Goal: Task Accomplishment & Management: Manage account settings

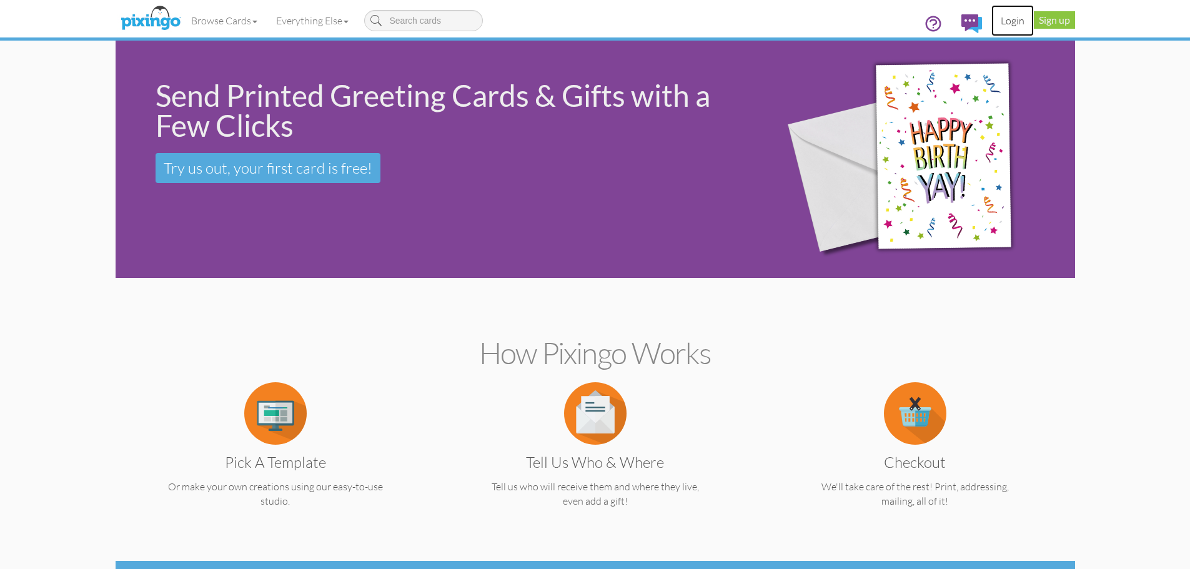
click at [1005, 23] on link "Login" at bounding box center [1013, 20] width 42 height 31
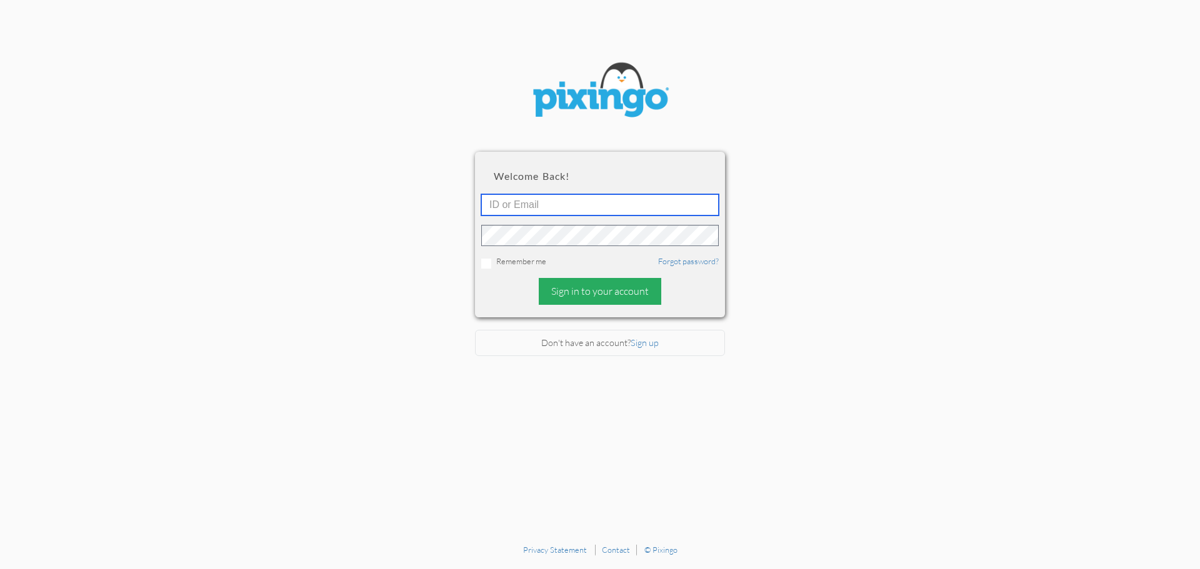
type input "[PERSON_NAME][EMAIL_ADDRESS][DOMAIN_NAME]"
click at [571, 287] on div "Sign in to your account" at bounding box center [600, 291] width 122 height 27
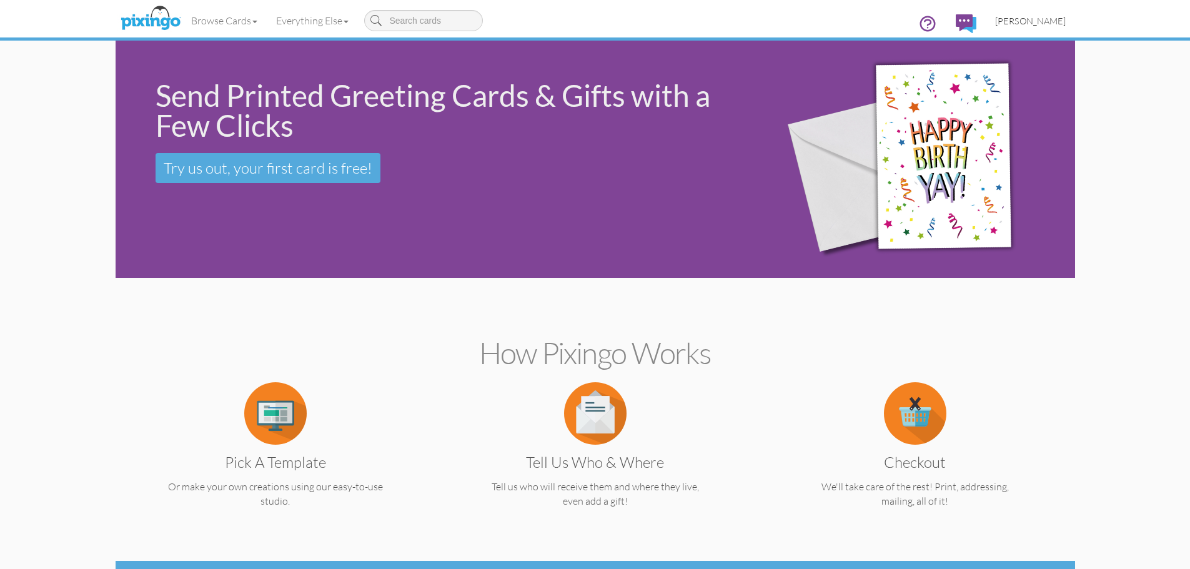
click at [1042, 19] on span "[PERSON_NAME]" at bounding box center [1030, 21] width 71 height 11
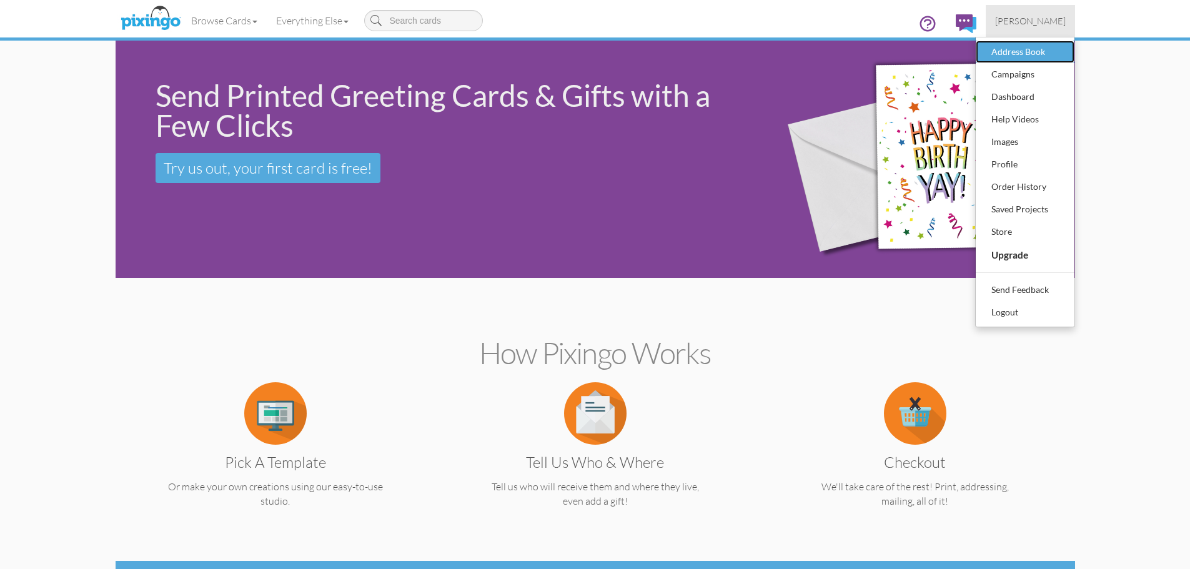
click at [1025, 50] on div "Address Book" at bounding box center [1026, 51] width 74 height 19
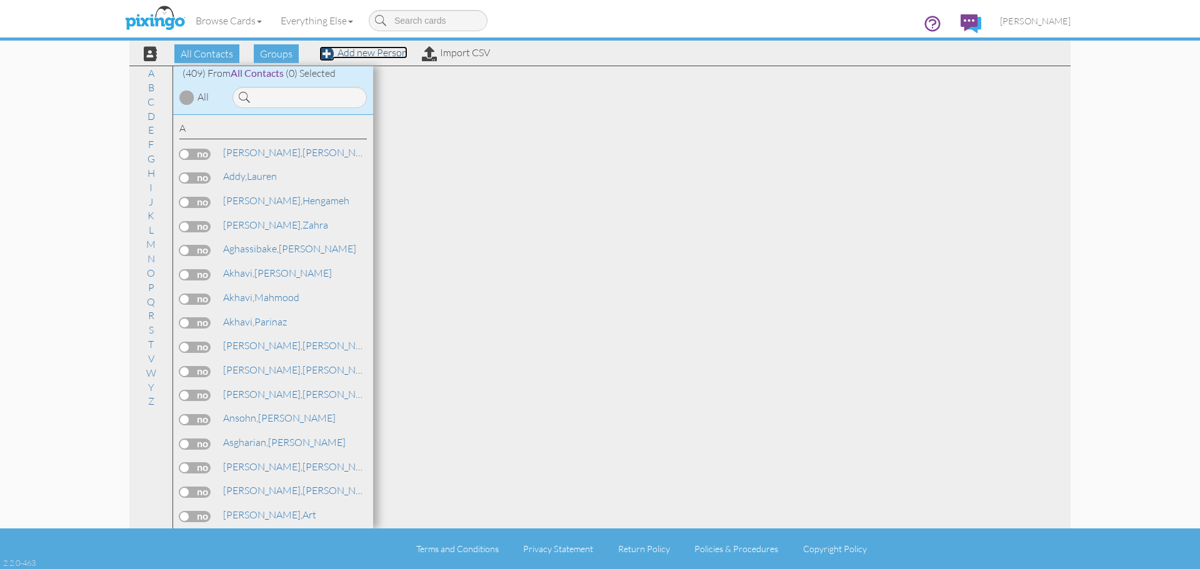
click at [368, 51] on link "Add new Person" at bounding box center [363, 52] width 88 height 12
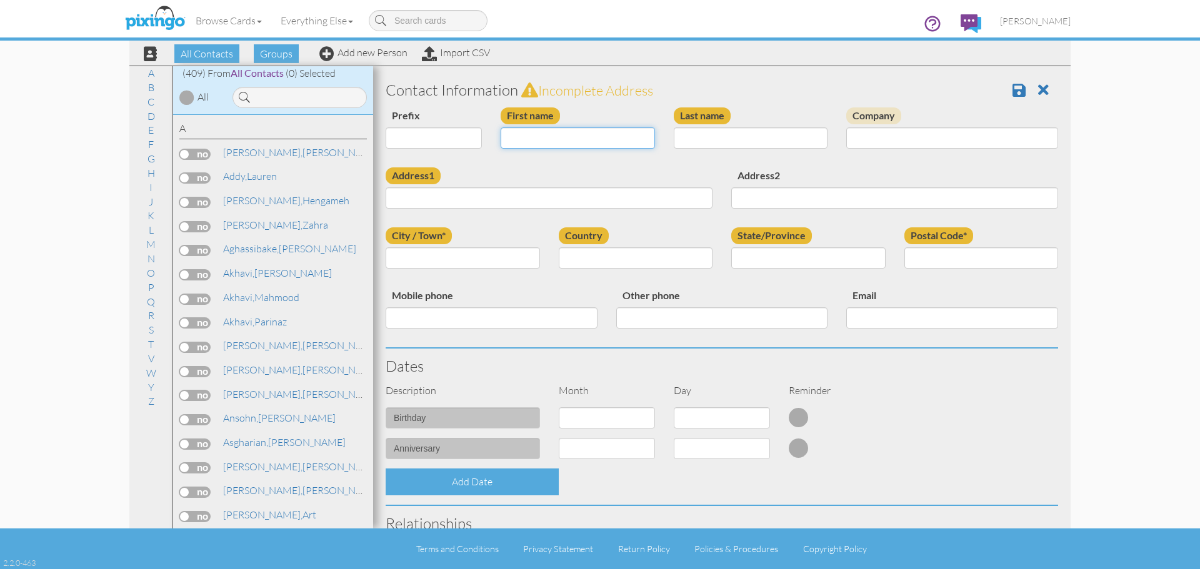
click at [556, 129] on input "First name" at bounding box center [578, 137] width 154 height 21
type input "[PERSON_NAME]"
type input "[STREET_ADDRESS]"
type input "[PERSON_NAME]"
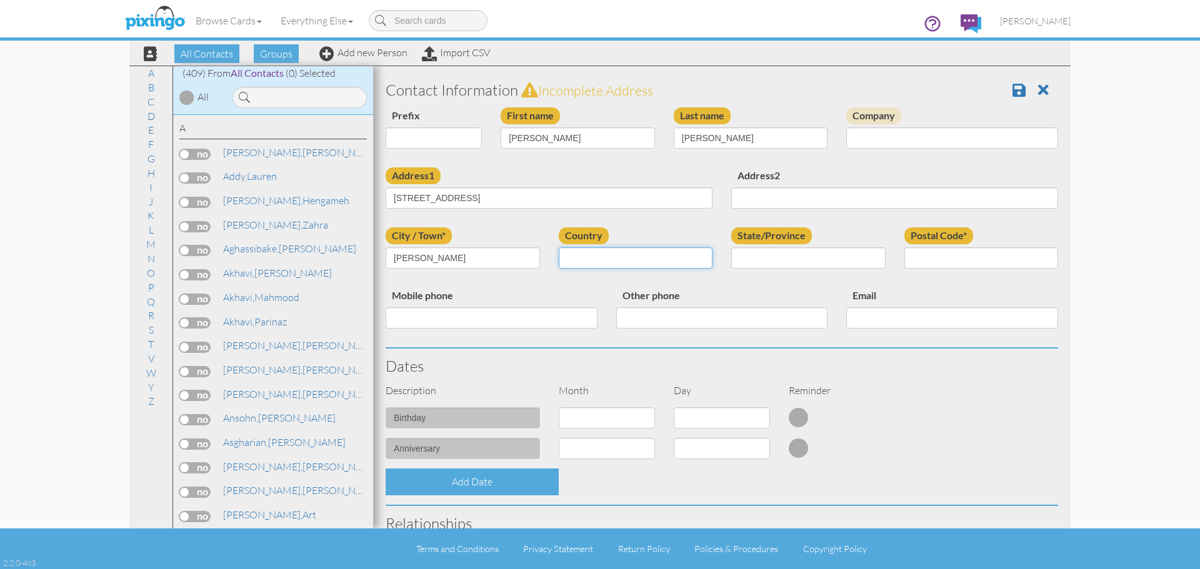
select select "object:2007"
select select "object:2305"
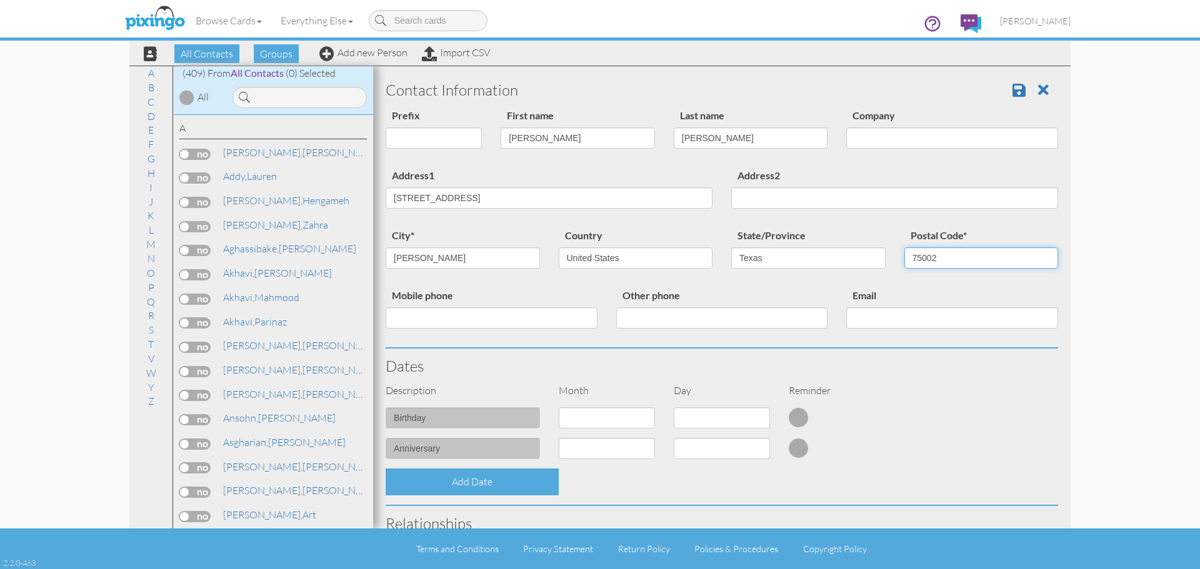
type input "75002"
click at [574, 422] on select "1 - [DATE] - [DATE] - [DATE] - [DATE] - [DATE] - [DATE] - [DATE] - [DATE] - [DA…" at bounding box center [607, 417] width 96 height 21
select select "object:2006"
click at [559, 407] on select "1 - [DATE] - [DATE] - [DATE] - [DATE] - [DATE] - [DATE] - [DATE] - [DATE] - [DA…" at bounding box center [607, 417] width 96 height 21
drag, startPoint x: 733, startPoint y: 418, endPoint x: 742, endPoint y: 420, distance: 9.6
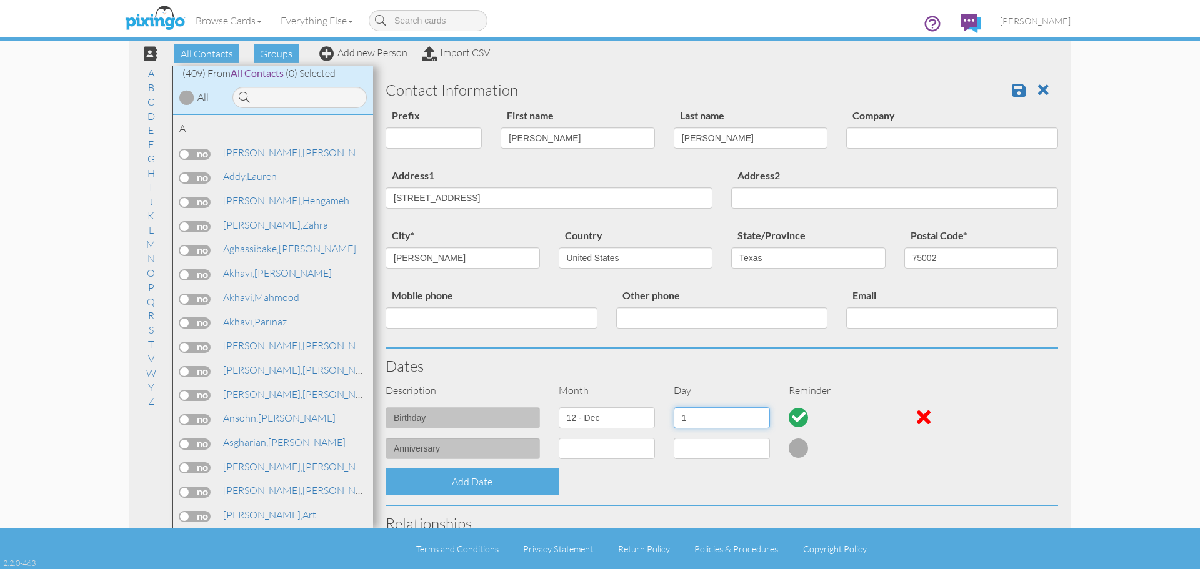
click at [733, 418] on select "1 2 3 4 5 6 7 8 9 10 11 12 13 14 15 16 17 18 19 20 21 22 23 24 25 26 27 28 29 3…" at bounding box center [722, 417] width 96 height 21
select select "number:31"
click at [674, 407] on select "1 2 3 4 5 6 7 8 9 10 11 12 13 14 15 16 17 18 19 20 21 22 23 24 25 26 27 28 29 3…" at bounding box center [722, 417] width 96 height 21
click at [1012, 92] on span at bounding box center [1018, 89] width 13 height 15
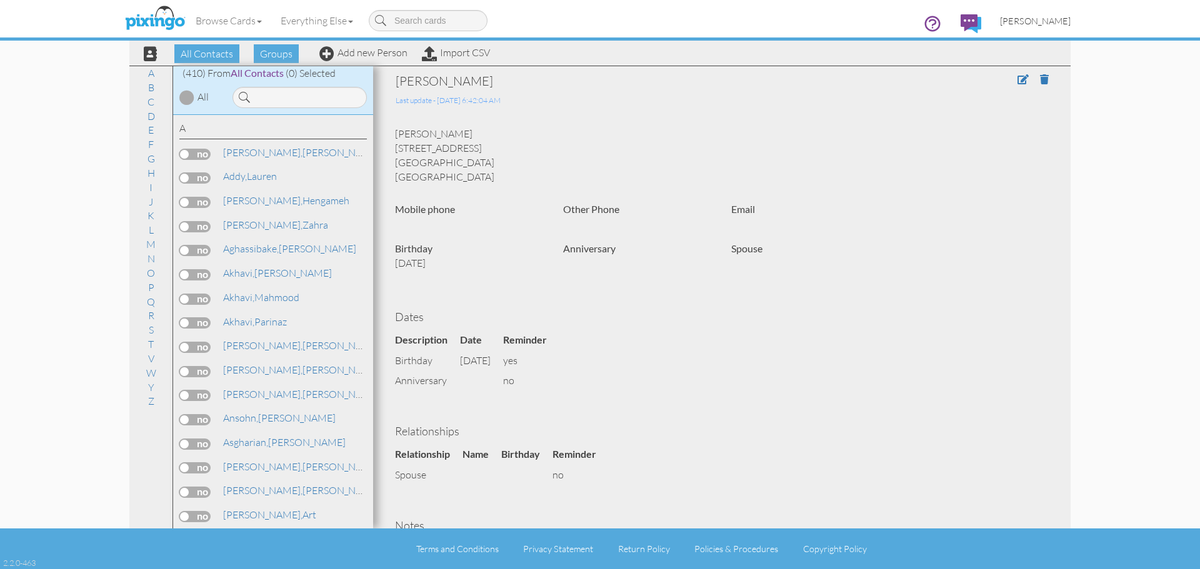
click at [1035, 21] on span "[PERSON_NAME]" at bounding box center [1035, 21] width 71 height 11
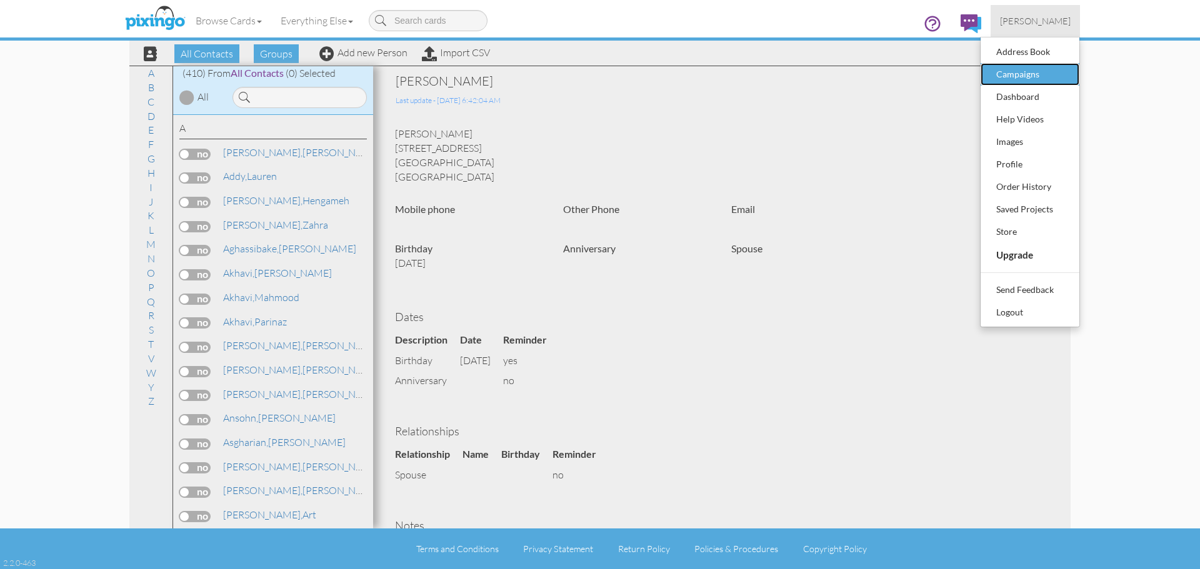
click at [1019, 74] on div "Campaigns" at bounding box center [1030, 74] width 74 height 19
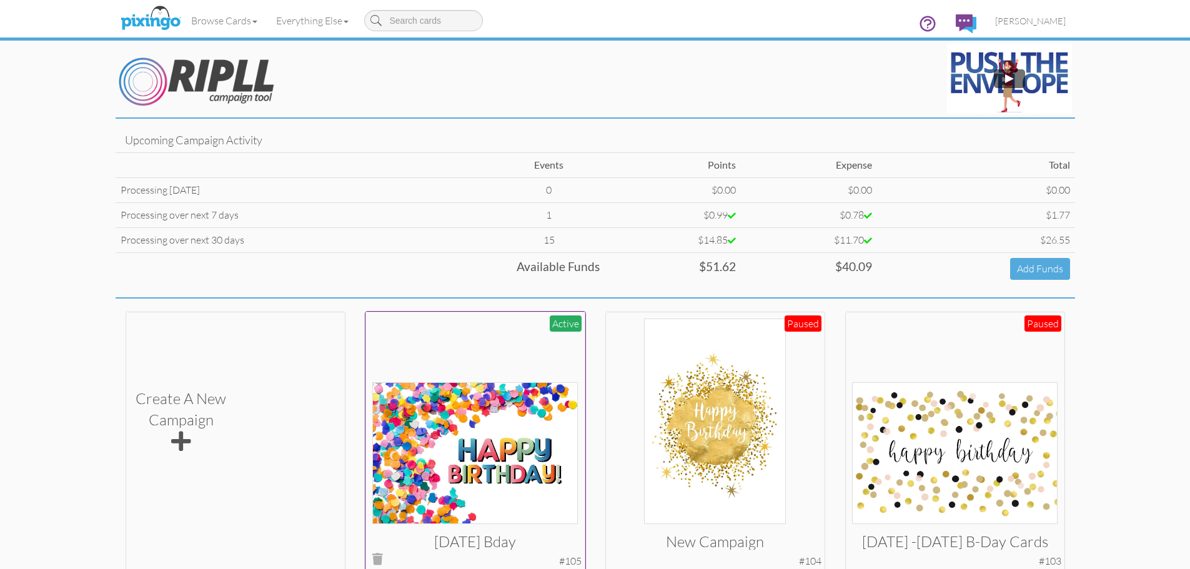
click at [504, 407] on img at bounding box center [475, 453] width 206 height 142
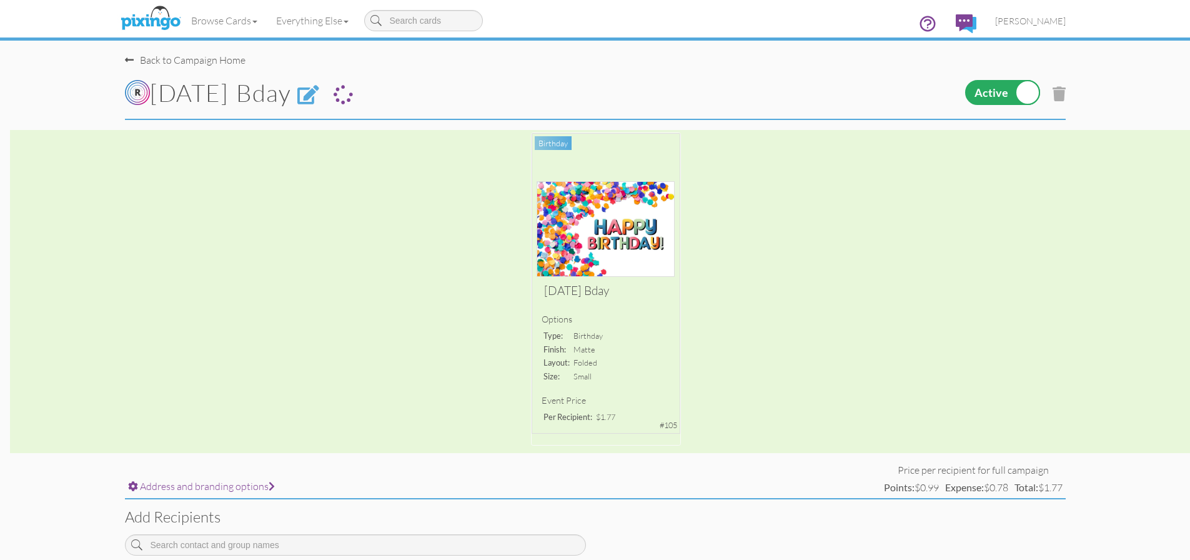
scroll to position [125, 0]
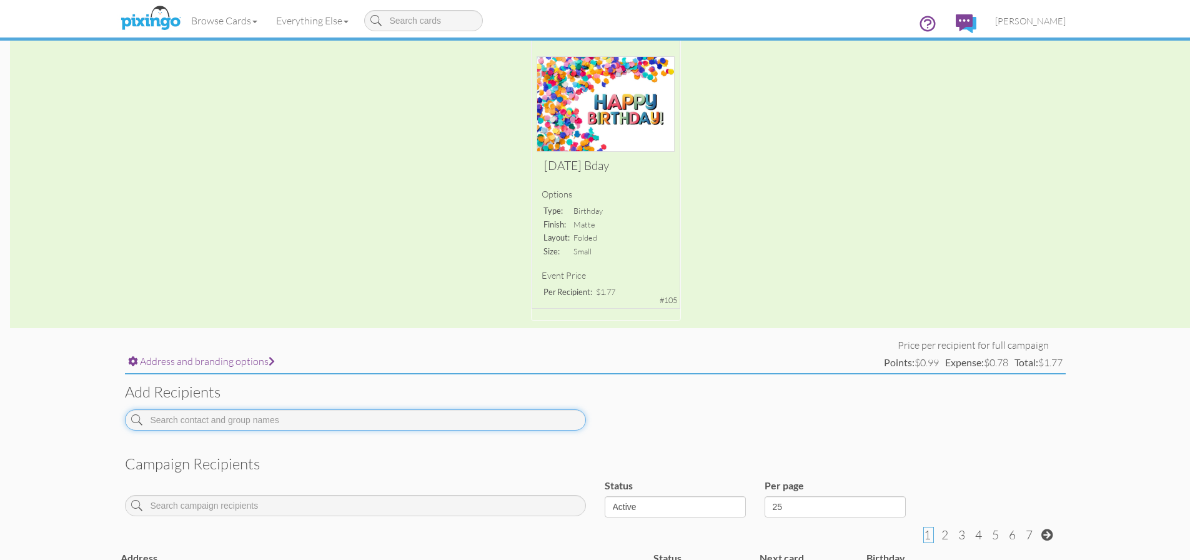
click at [354, 422] on input at bounding box center [355, 419] width 461 height 21
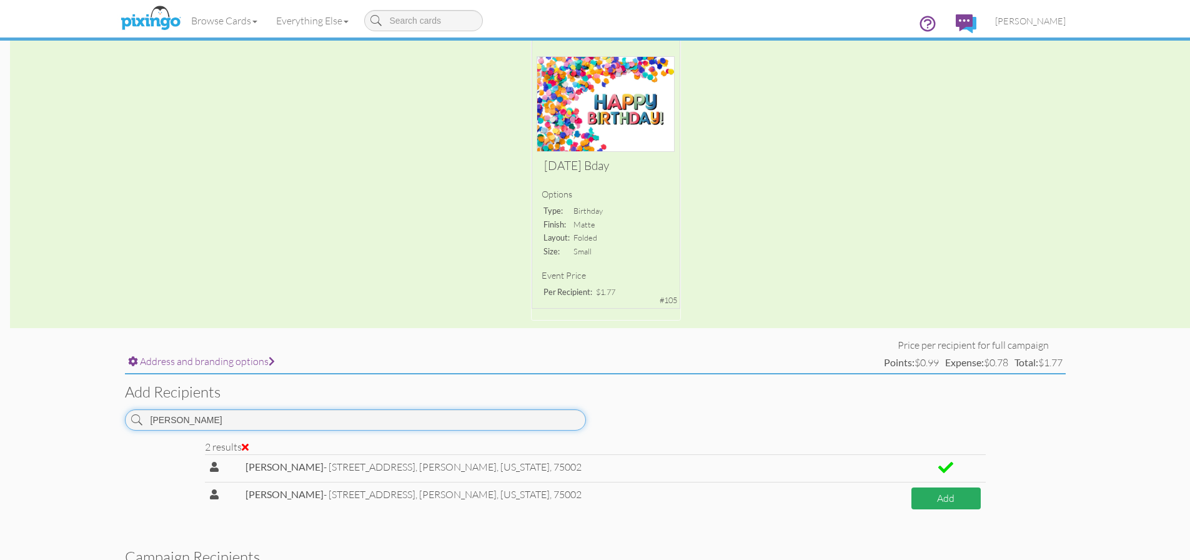
type input "pate"
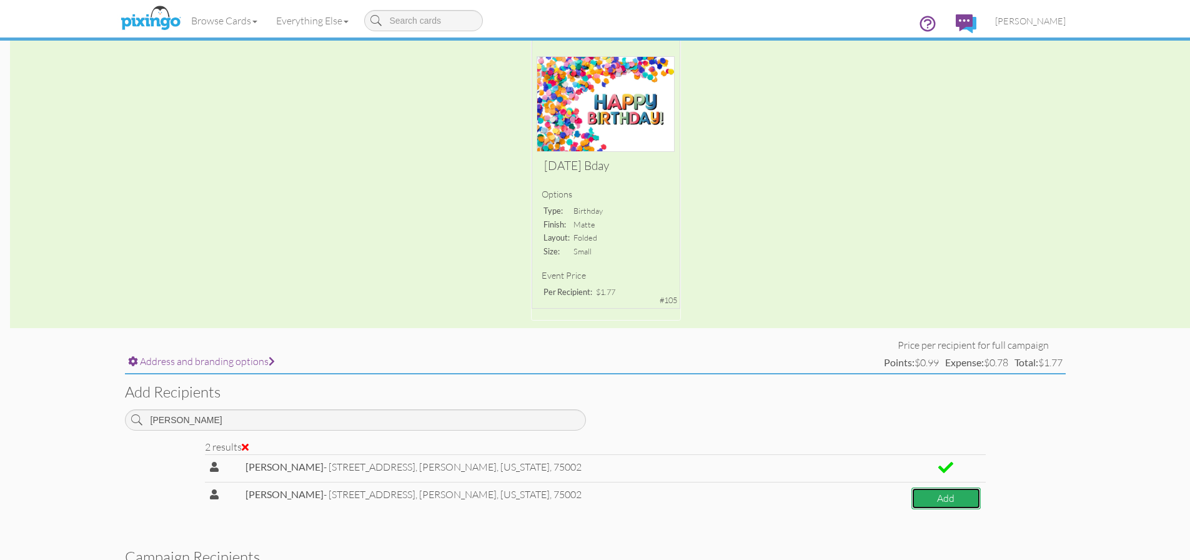
click at [932, 499] on button "Add" at bounding box center [946, 498] width 69 height 22
